Goal: Navigation & Orientation: Find specific page/section

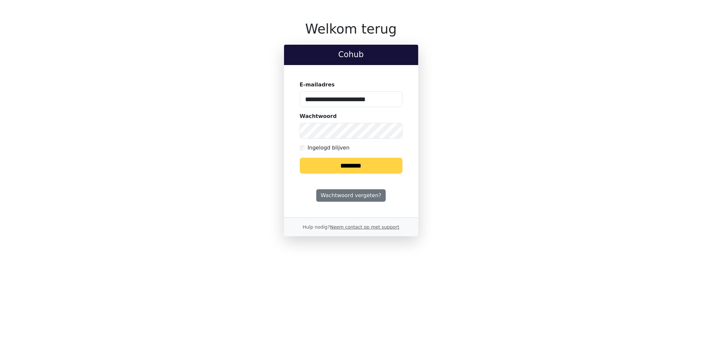
click at [367, 169] on input "********" at bounding box center [351, 166] width 103 height 16
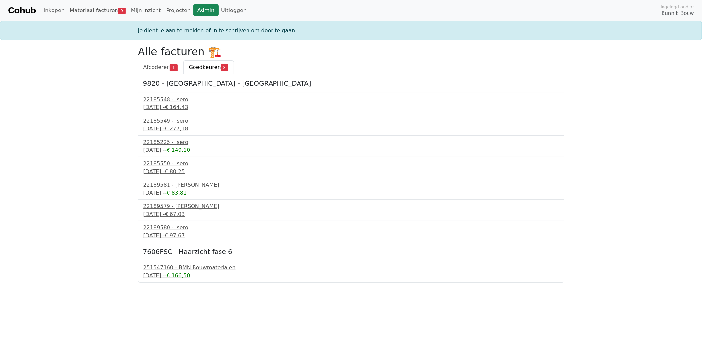
click at [193, 9] on link "Admin" at bounding box center [205, 10] width 25 height 13
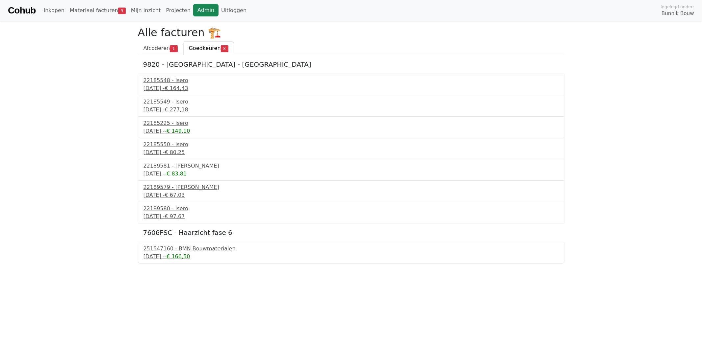
click at [193, 13] on link "Admin" at bounding box center [205, 10] width 25 height 13
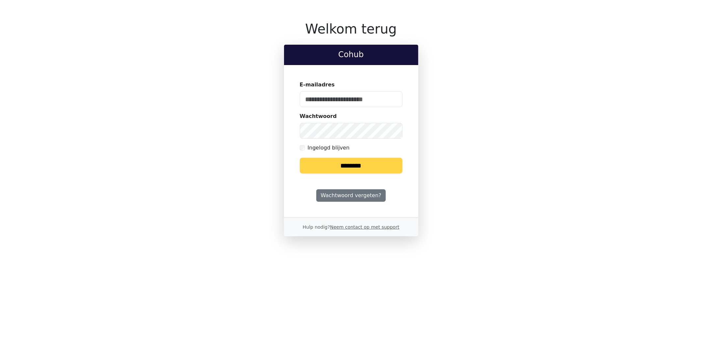
type input "**********"
